Goal: Transaction & Acquisition: Purchase product/service

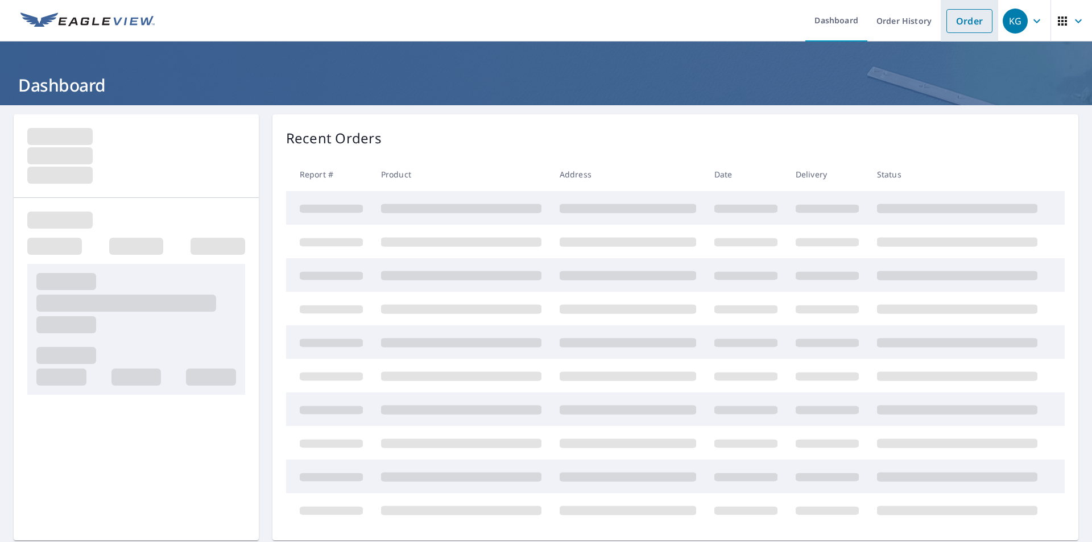
click at [950, 28] on link "Order" at bounding box center [969, 21] width 46 height 24
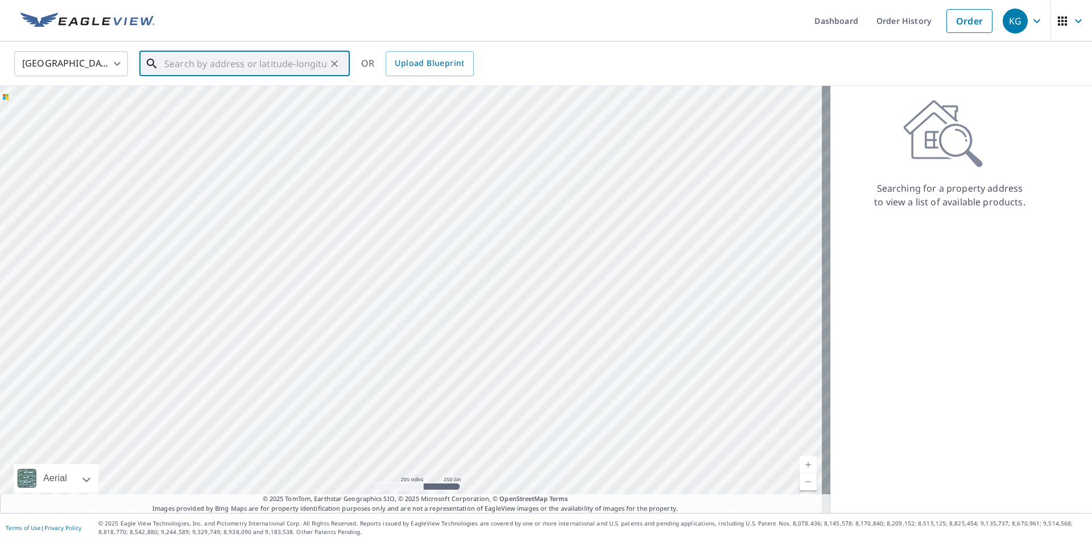
click at [302, 63] on input "text" at bounding box center [245, 64] width 162 height 32
click at [229, 92] on span "[STREET_ADDRESS]" at bounding box center [251, 97] width 179 height 14
type input "[STREET_ADDRESS]"
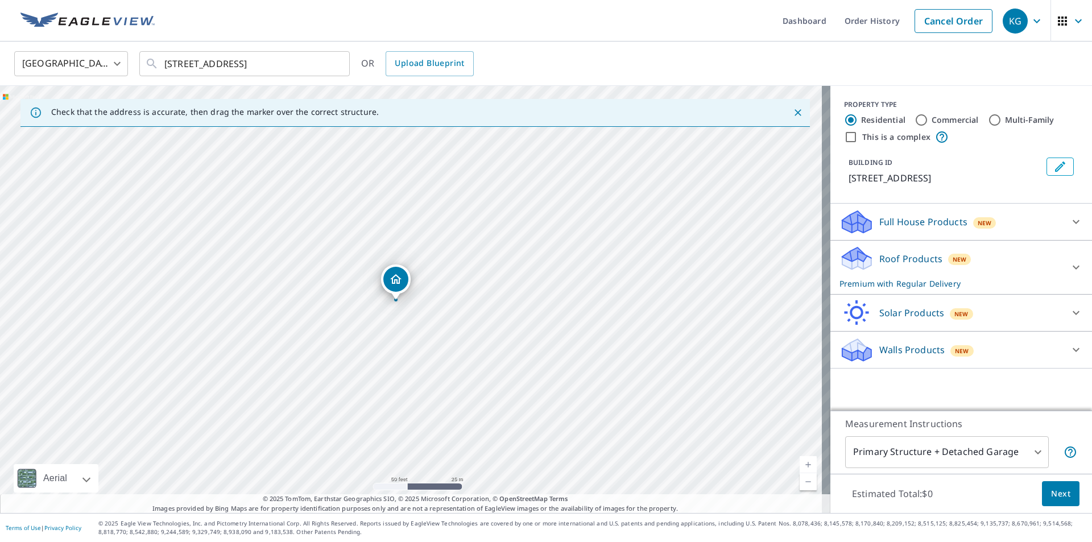
click at [914, 123] on input "Commercial" at bounding box center [921, 120] width 14 height 14
radio input "true"
type input "4"
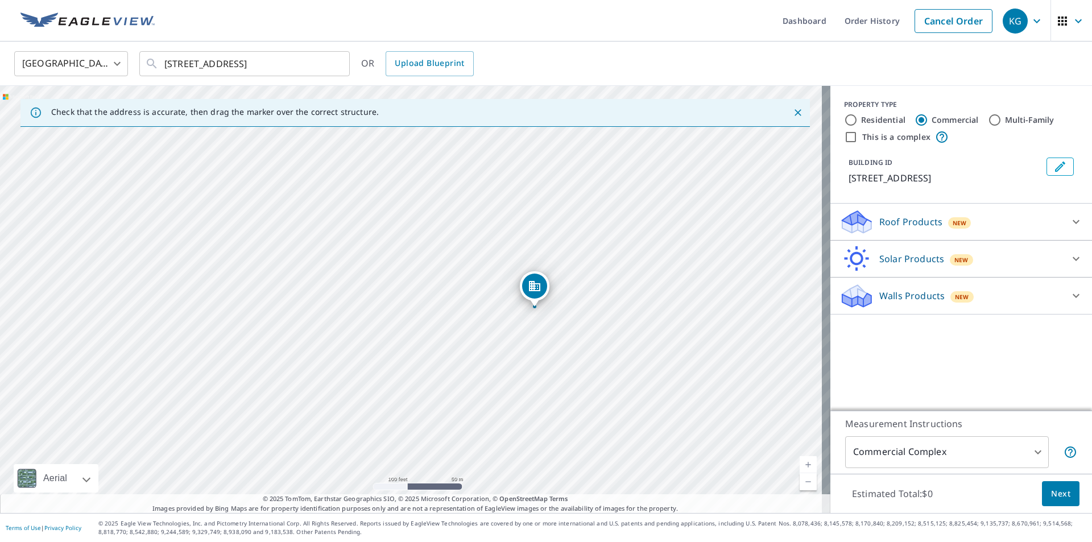
drag, startPoint x: 588, startPoint y: 231, endPoint x: 583, endPoint y: 238, distance: 8.5
click at [583, 238] on div "[STREET_ADDRESS]" at bounding box center [415, 299] width 830 height 427
click at [844, 137] on input "This is a complex" at bounding box center [851, 137] width 14 height 14
checkbox input "true"
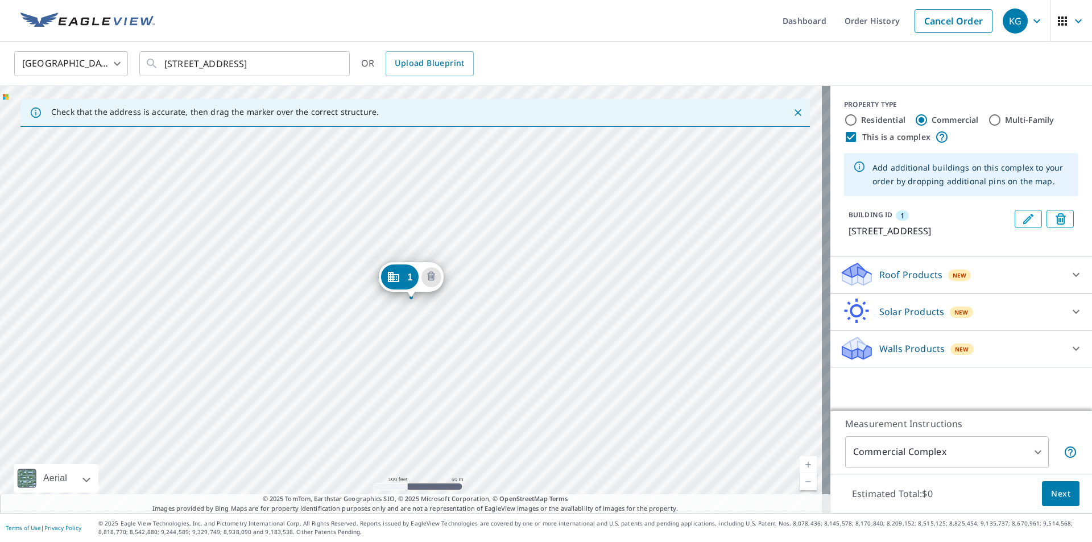
click at [398, 317] on div "1 [STREET_ADDRESS]" at bounding box center [415, 299] width 830 height 427
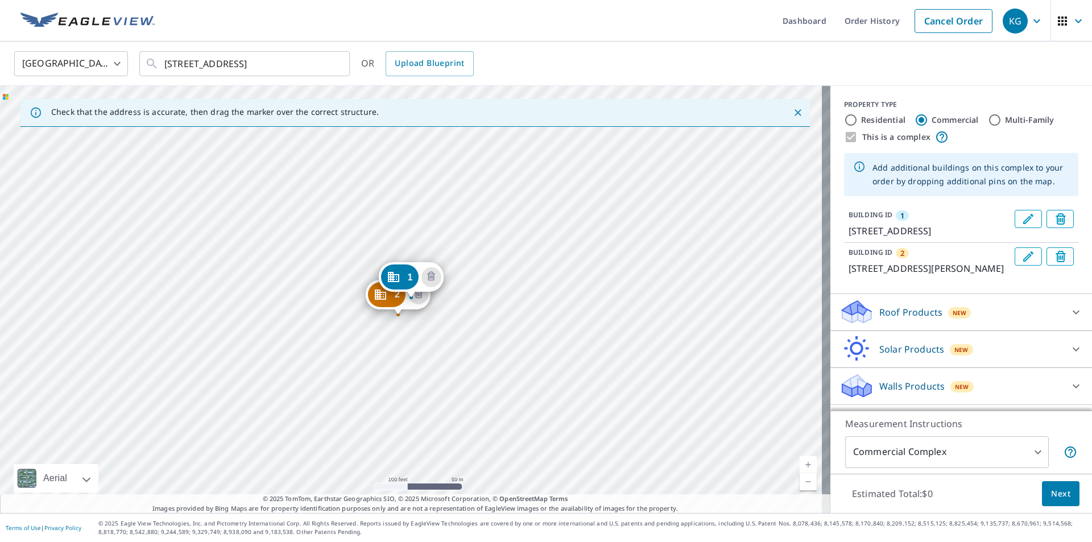
click at [392, 238] on div "2 [STREET_ADDRESS][GEOGRAPHIC_DATA][PERSON_NAME][STREET_ADDRESS]" at bounding box center [415, 299] width 830 height 427
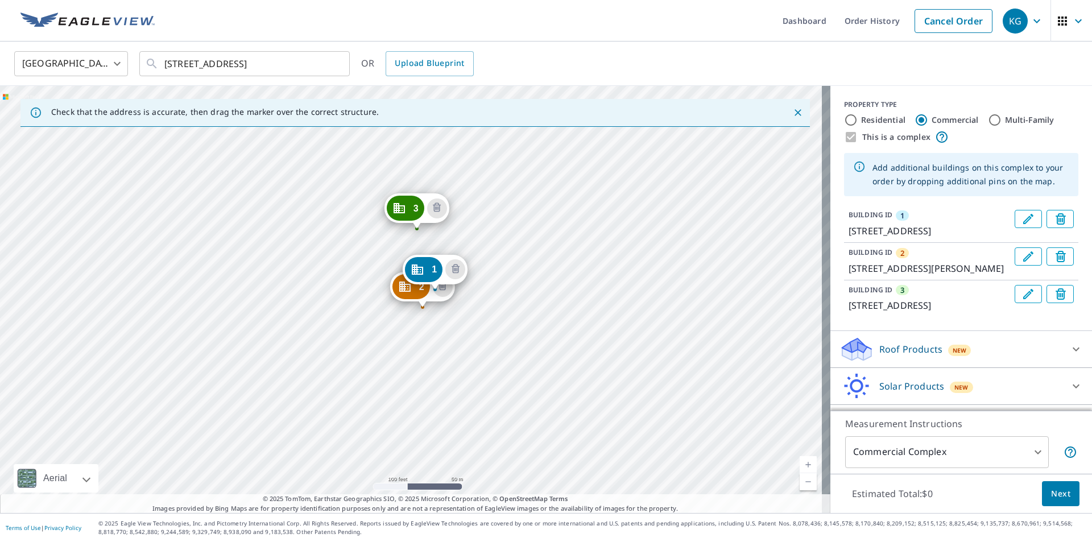
click at [1051, 494] on span "Next" at bounding box center [1060, 494] width 19 height 14
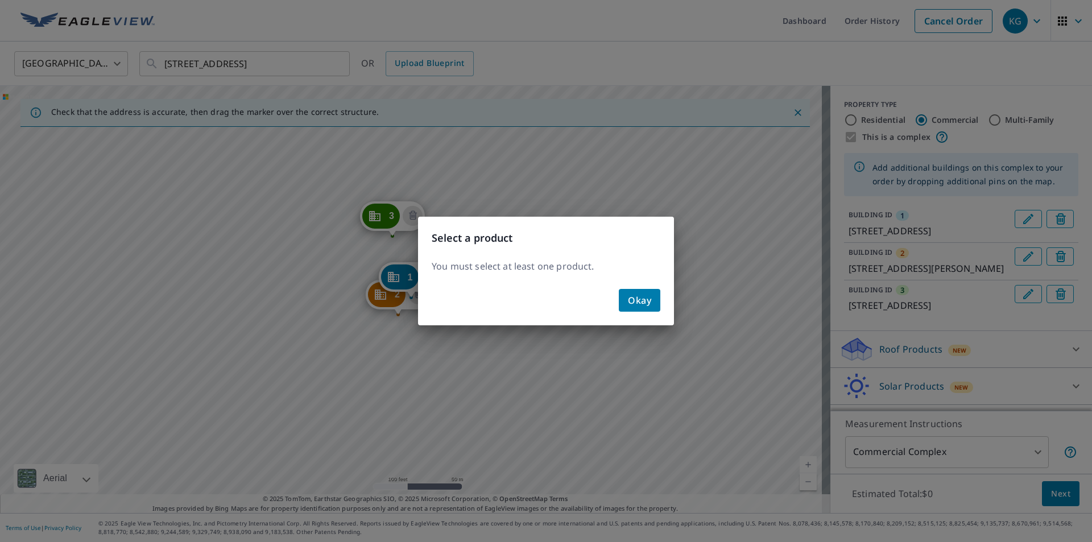
click at [636, 298] on span "Okay" at bounding box center [639, 300] width 23 height 16
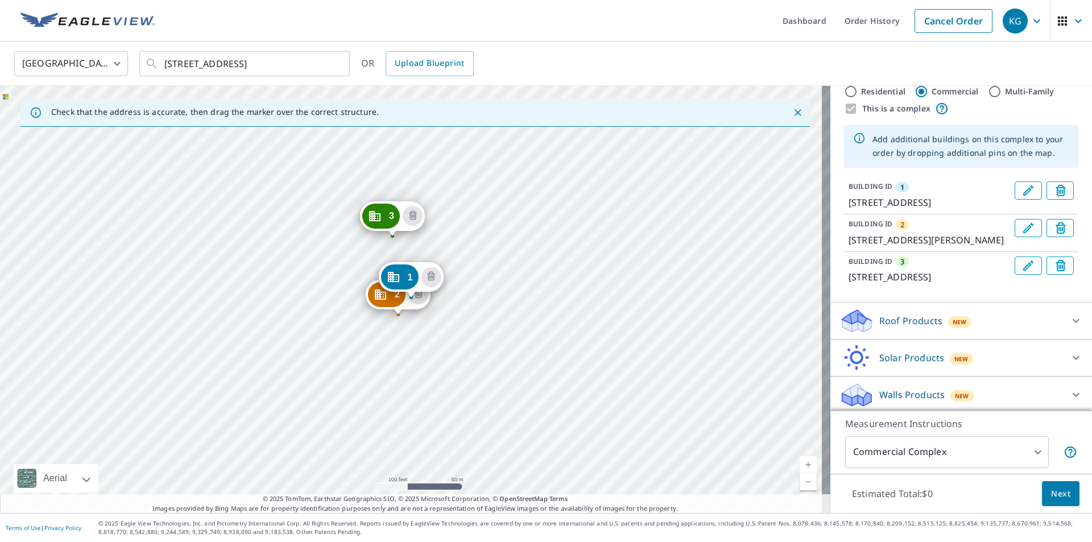
scroll to position [72, 0]
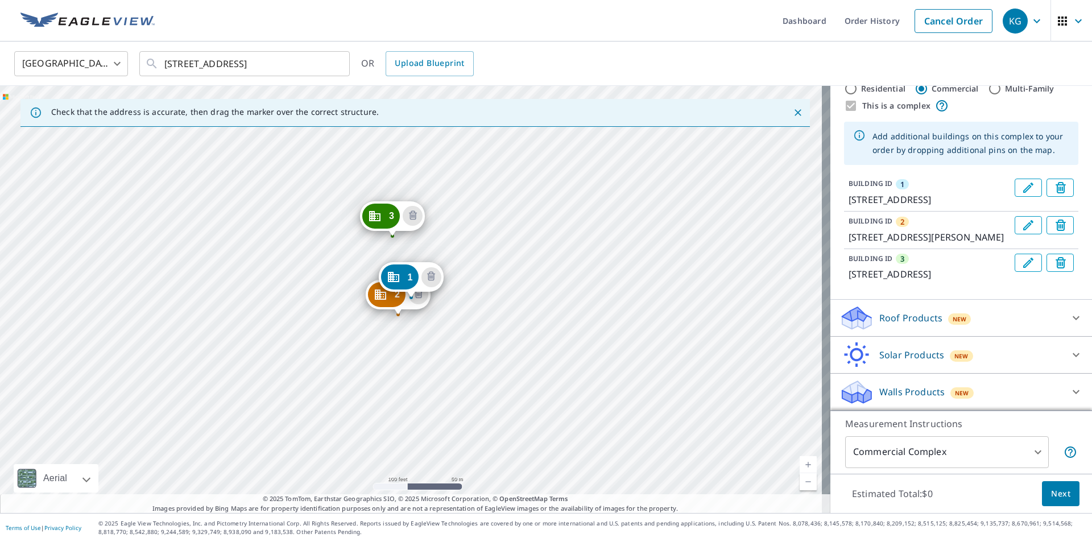
click at [993, 312] on div "Roof Products New" at bounding box center [950, 318] width 223 height 27
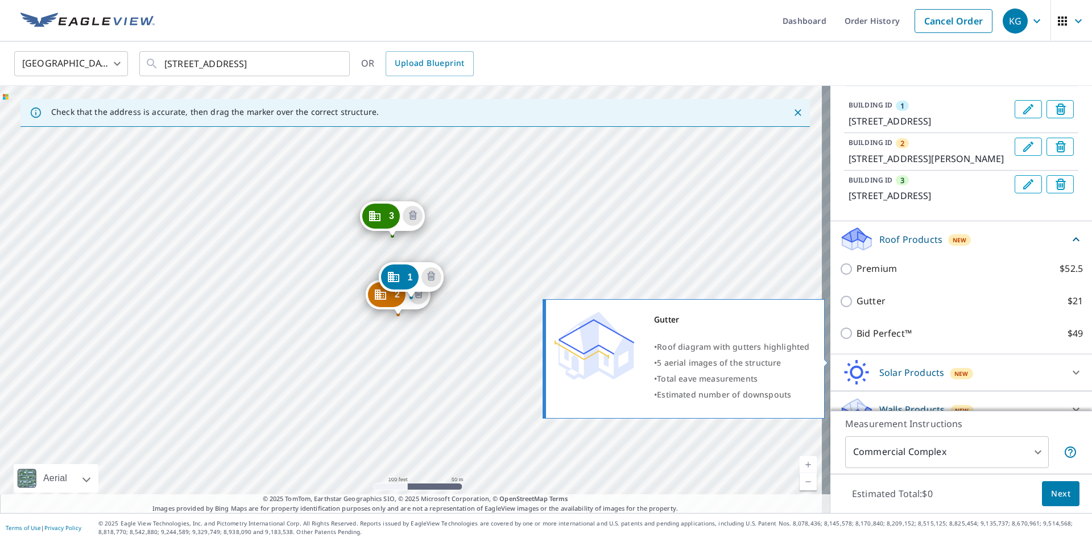
scroll to position [168, 0]
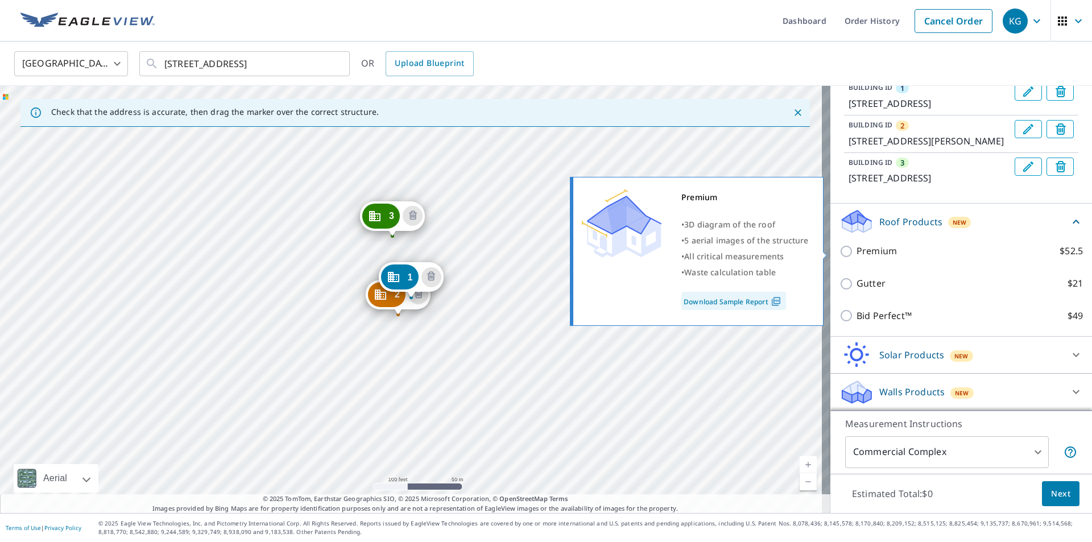
click at [856, 247] on p "Premium" at bounding box center [876, 251] width 40 height 14
click at [851, 247] on input "Premium $52.5" at bounding box center [847, 251] width 17 height 14
checkbox input "true"
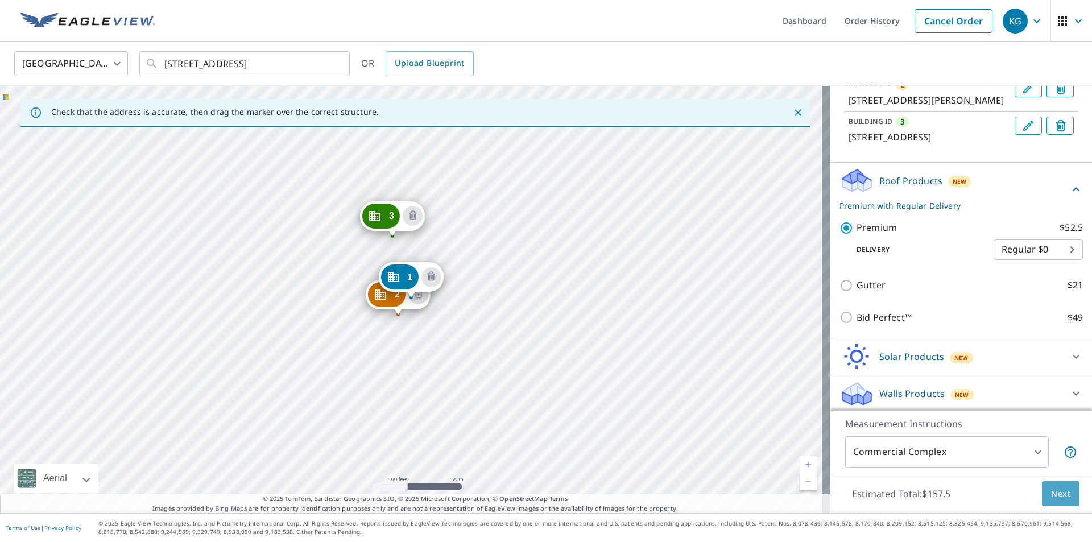
click at [1056, 491] on span "Next" at bounding box center [1060, 494] width 19 height 14
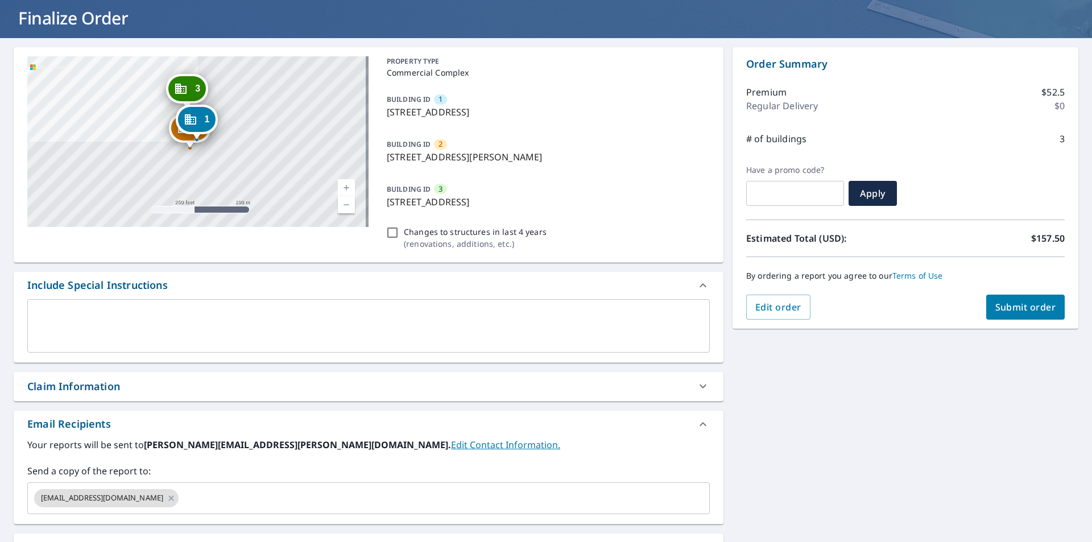
scroll to position [195, 0]
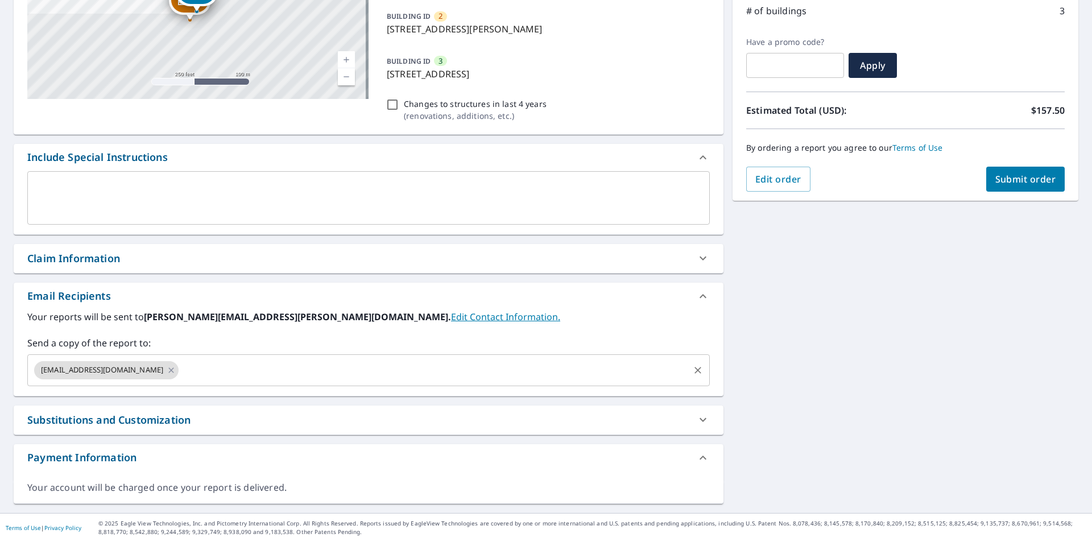
click at [359, 379] on input "text" at bounding box center [433, 370] width 507 height 22
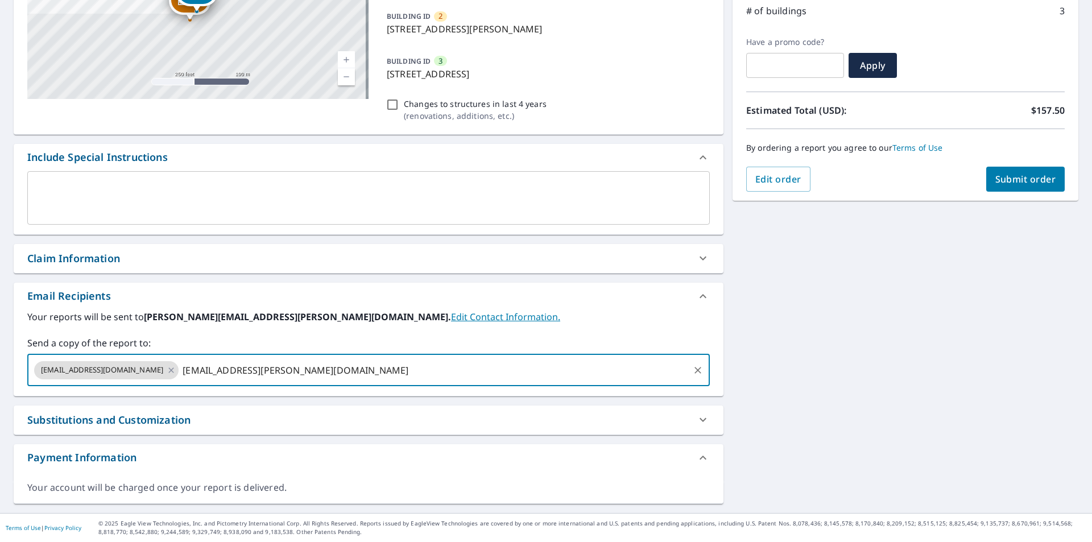
type input "[EMAIL_ADDRESS][PERSON_NAME][DOMAIN_NAME]"
click at [1004, 174] on span "Submit order" at bounding box center [1025, 179] width 61 height 13
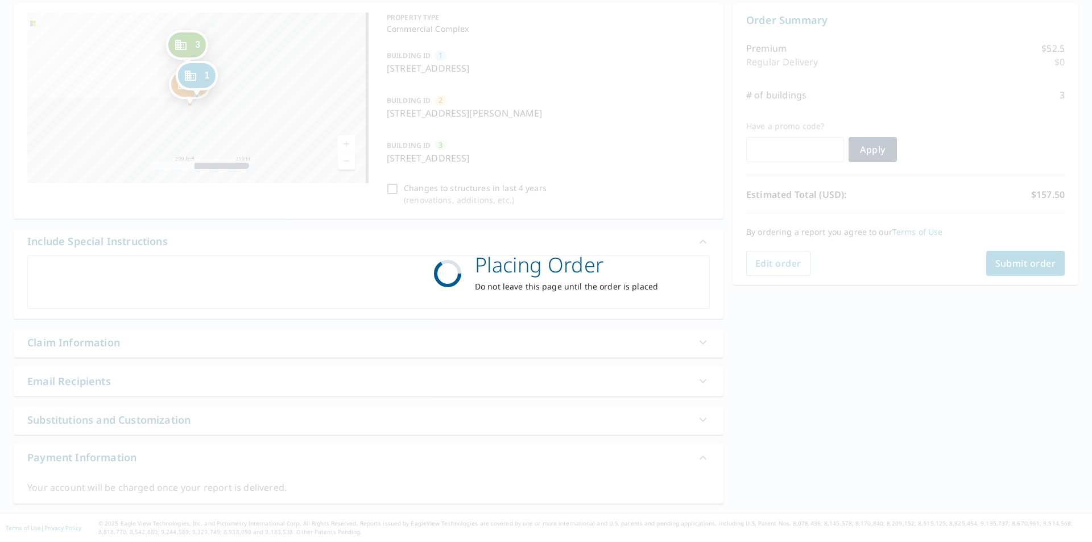
scroll to position [111, 0]
